Goal: Task Accomplishment & Management: Manage account settings

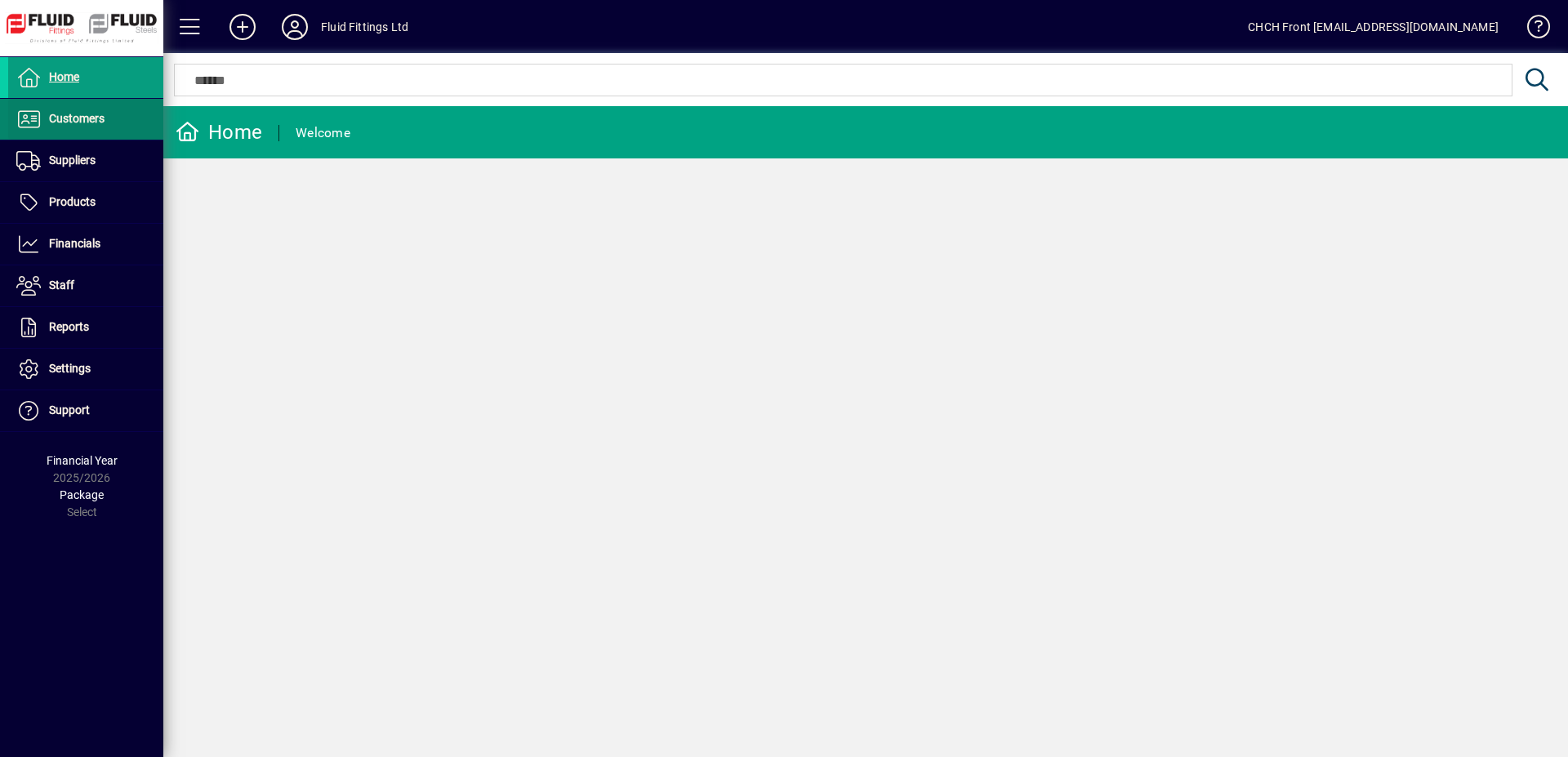
click at [118, 125] on span at bounding box center [85, 118] width 155 height 39
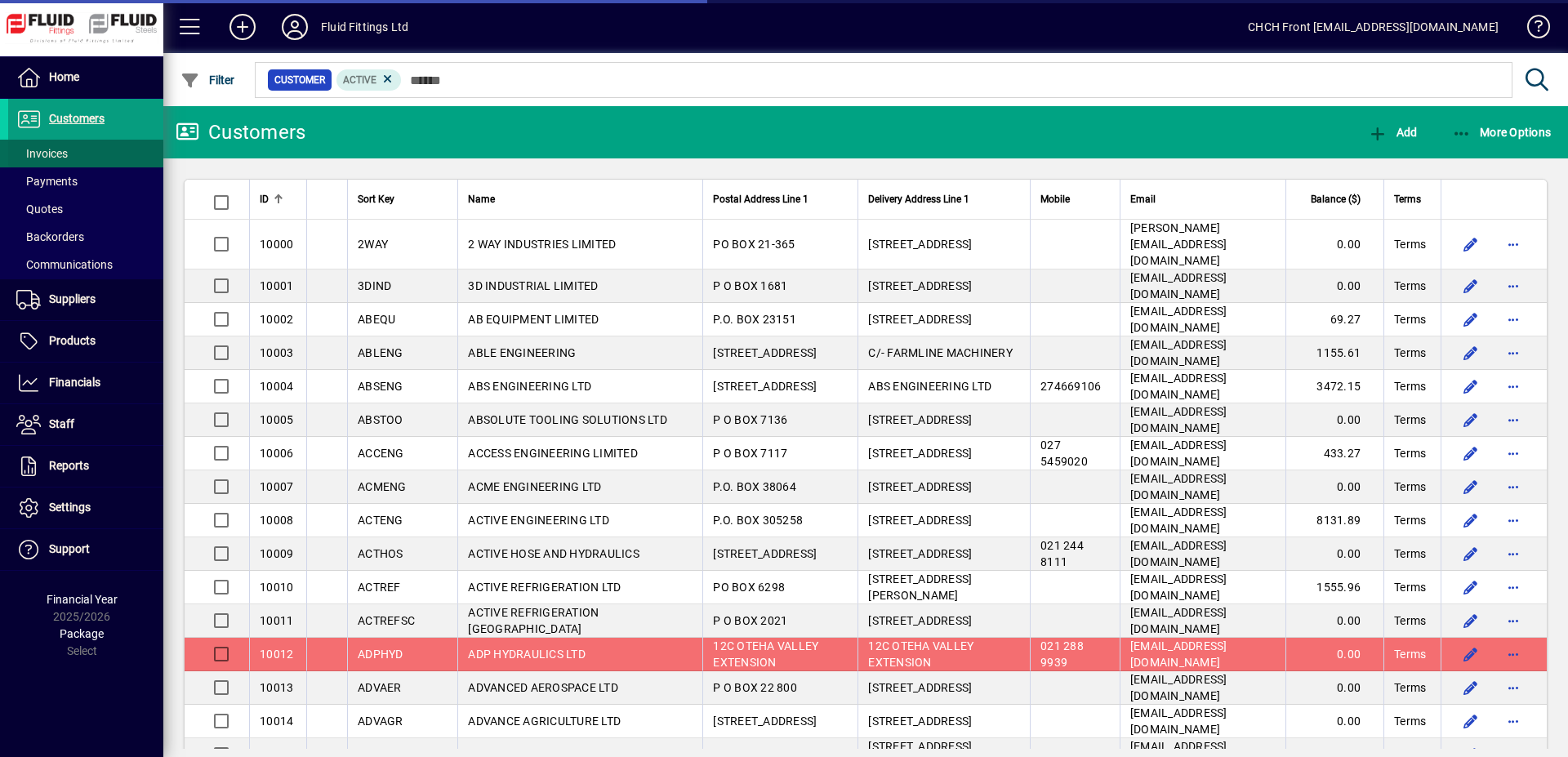
click at [104, 160] on span at bounding box center [85, 153] width 155 height 39
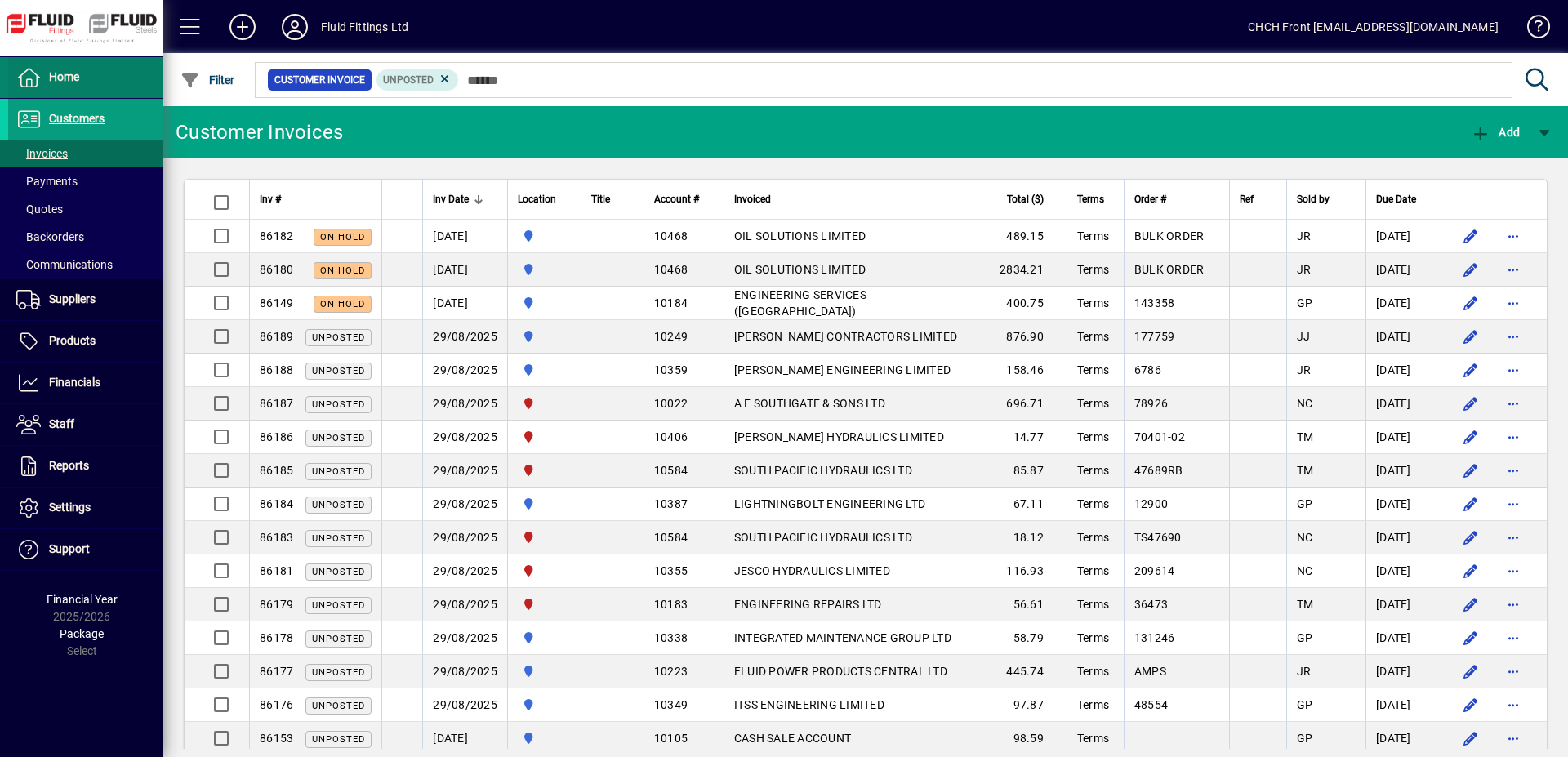
click at [125, 81] on span at bounding box center [85, 77] width 155 height 39
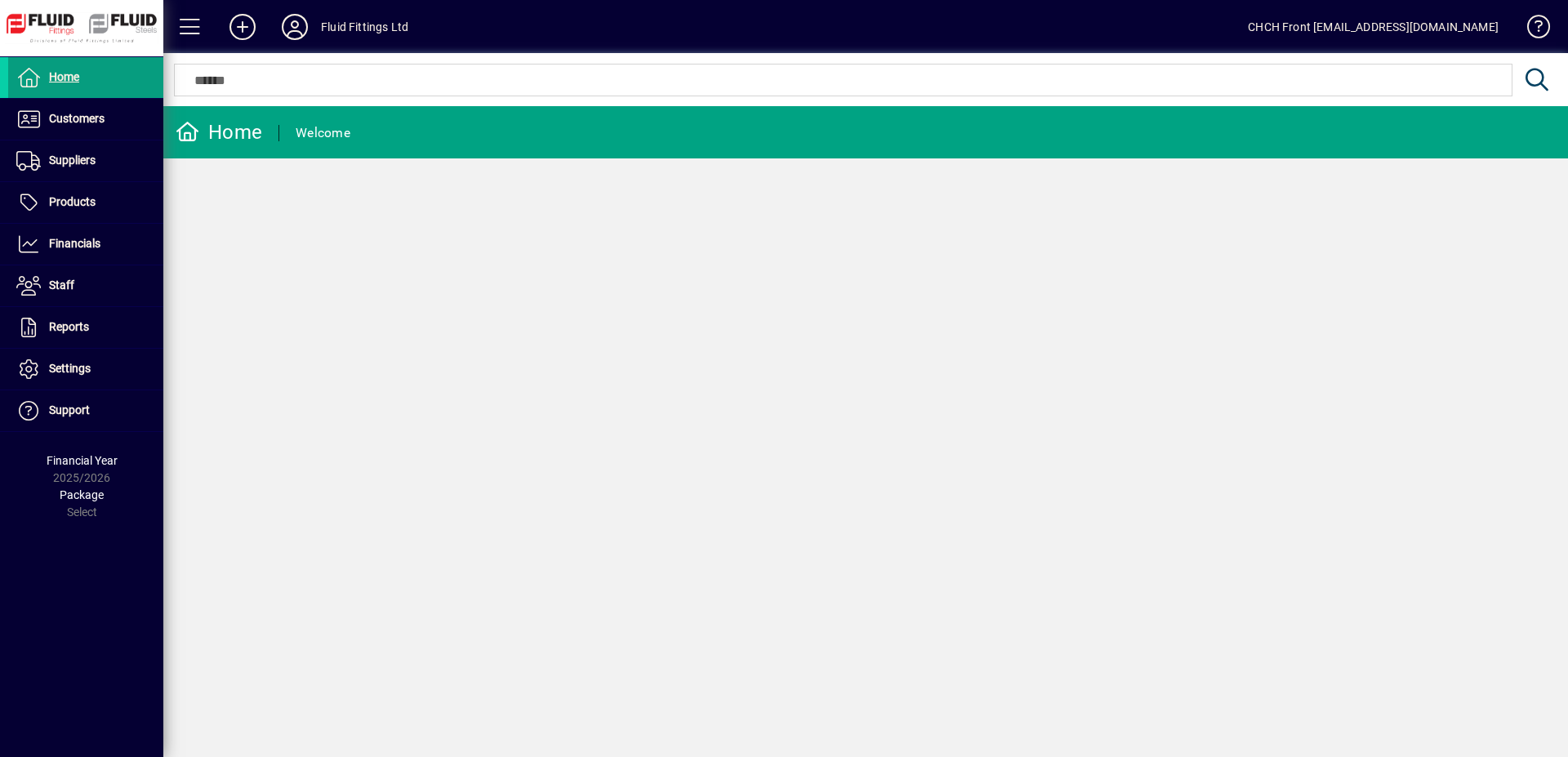
click at [399, 126] on mat-toolbar-row "Home Welcome" at bounding box center [865, 132] width 1405 height 52
click at [96, 130] on span at bounding box center [85, 118] width 155 height 39
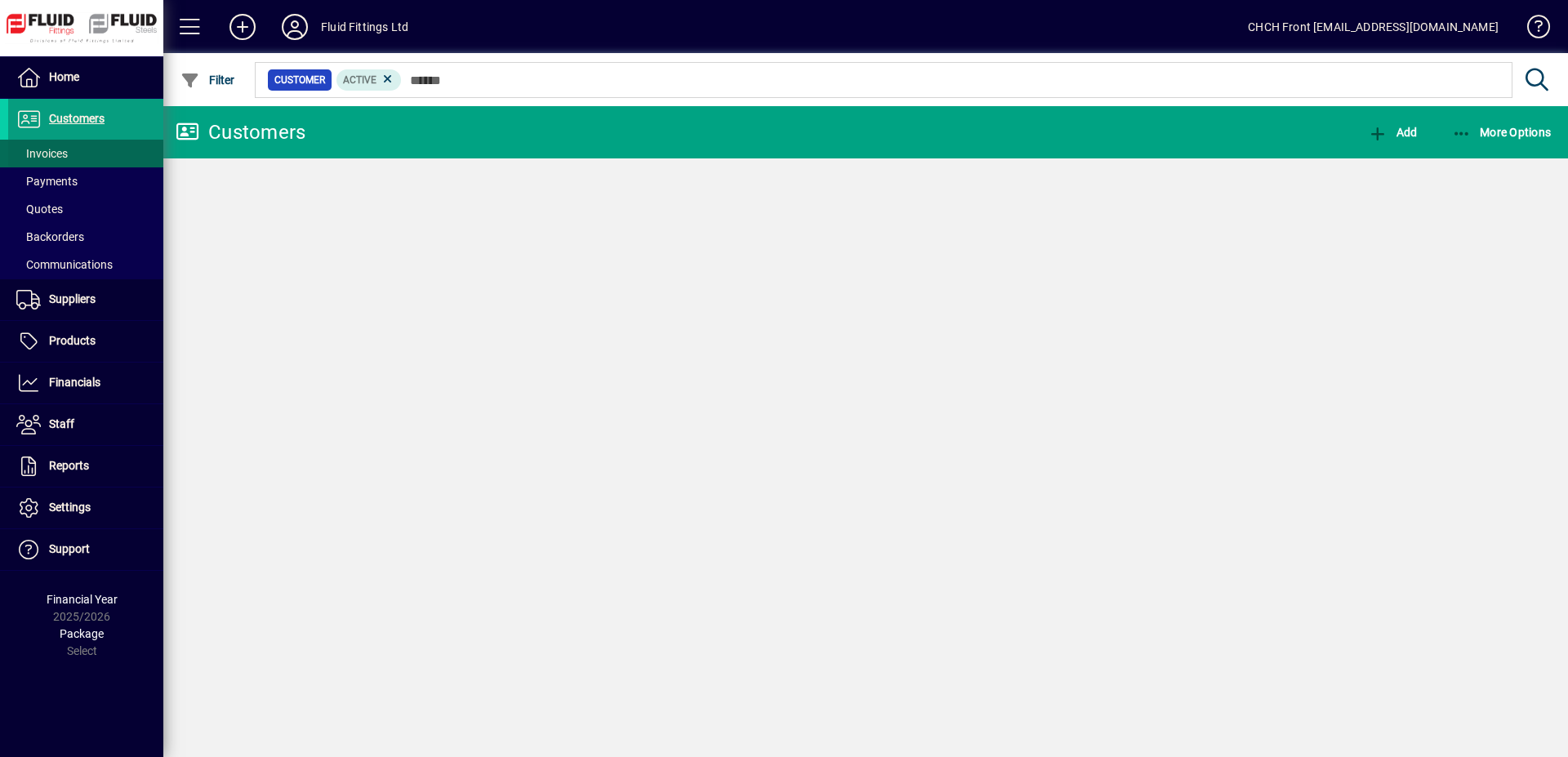
click at [99, 153] on span at bounding box center [85, 153] width 155 height 39
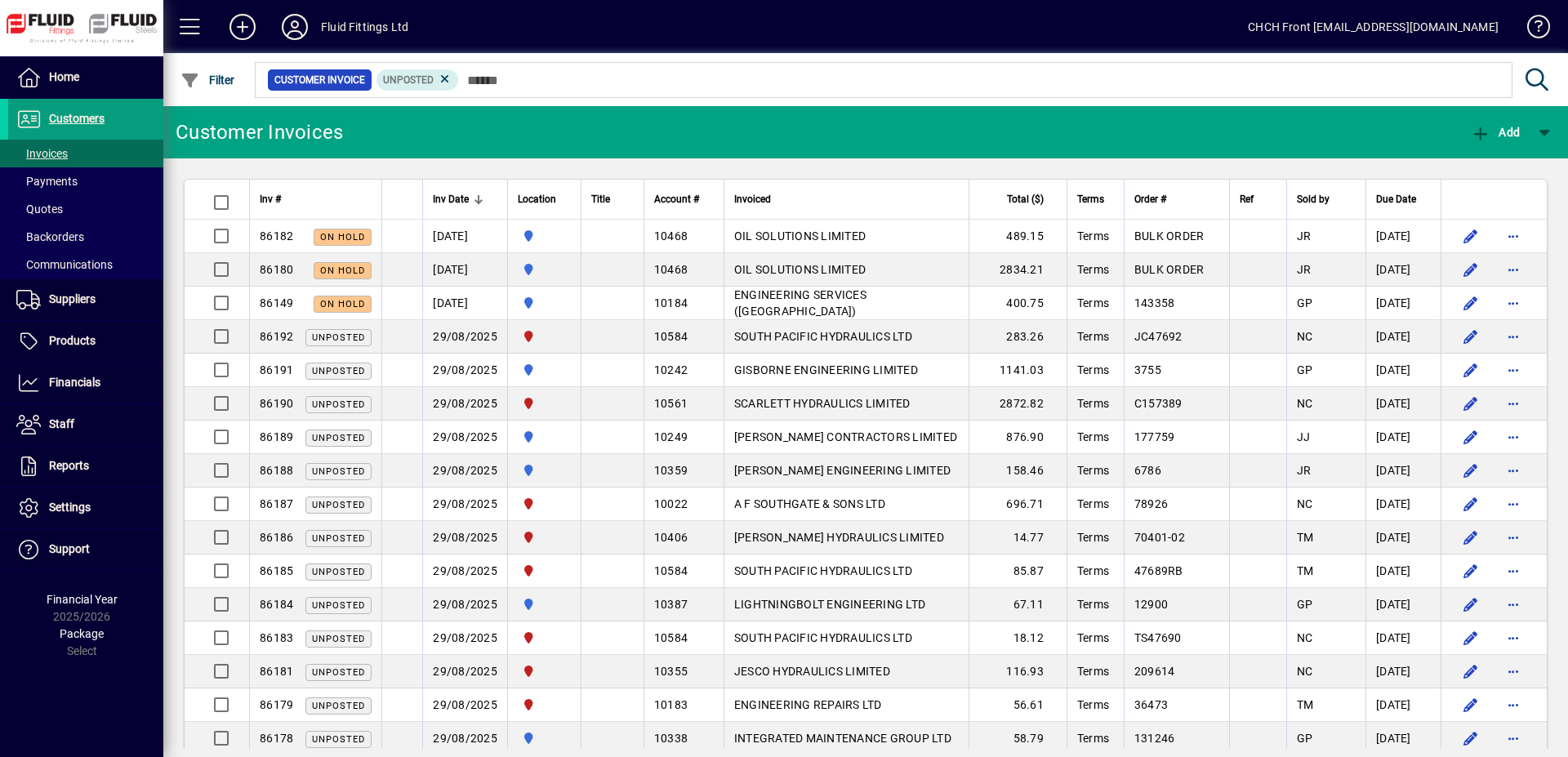
click at [419, 136] on mat-toolbar-row "Customer Invoices Add" at bounding box center [865, 132] width 1405 height 52
click at [123, 85] on span at bounding box center [85, 77] width 155 height 39
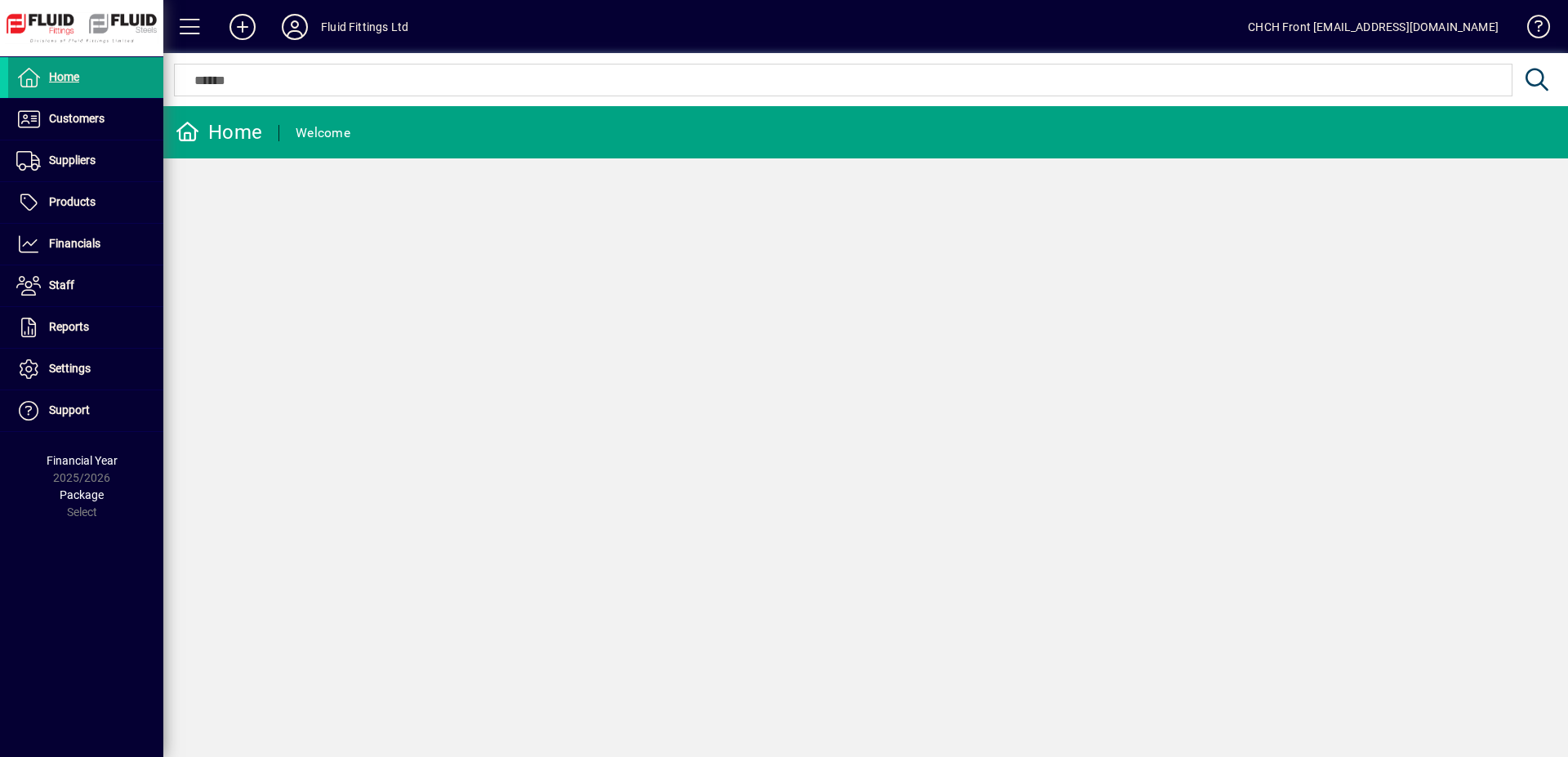
click at [449, 143] on mat-toolbar-row "Home Welcome" at bounding box center [865, 132] width 1405 height 52
